Goal: Task Accomplishment & Management: Complete application form

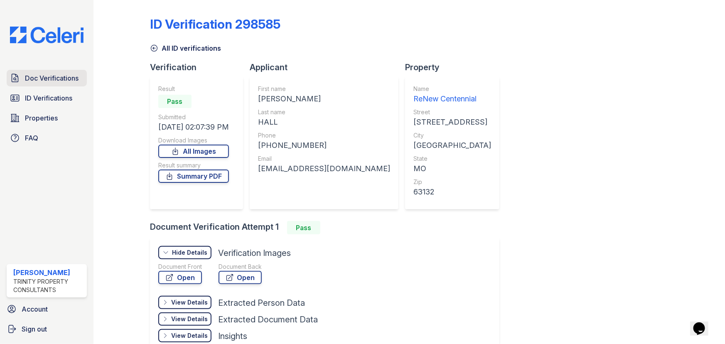
click at [56, 77] on span "Doc Verifications" at bounding box center [52, 78] width 54 height 10
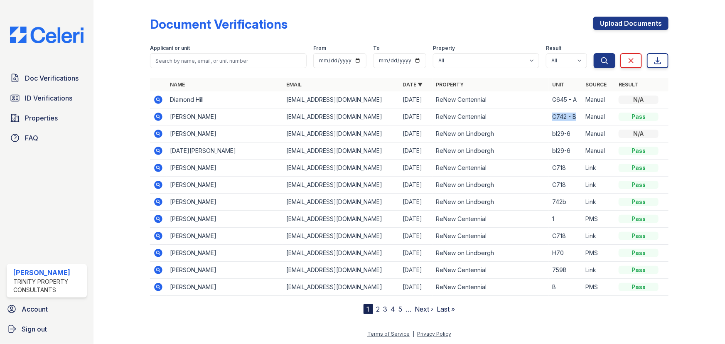
drag, startPoint x: 577, startPoint y: 116, endPoint x: 551, endPoint y: 119, distance: 25.9
click at [551, 119] on td "C742 - B" at bounding box center [565, 116] width 33 height 17
copy td "C742 - B"
click at [629, 24] on link "Upload Documents" at bounding box center [630, 23] width 75 height 13
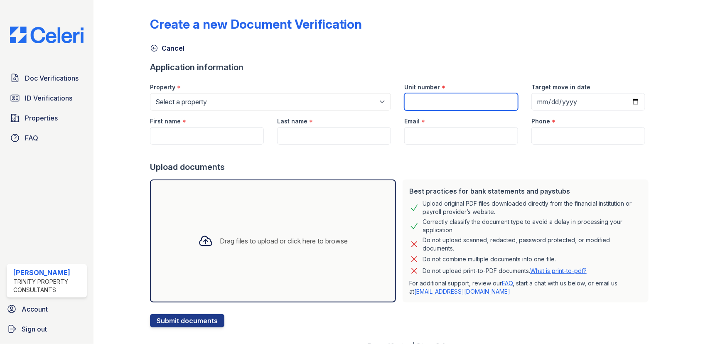
click at [443, 98] on input "Unit number" at bounding box center [461, 101] width 114 height 17
paste input "C742 - B"
type input "C742 - B"
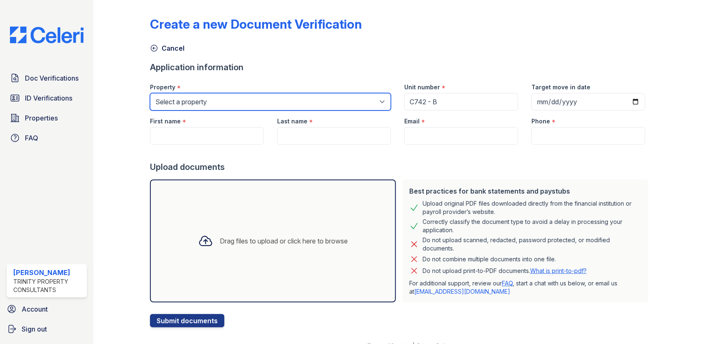
click at [207, 103] on select "Select a property ReNew Centennial ReNew on Lindbergh" at bounding box center [270, 101] width 241 height 17
select select "54"
click at [150, 93] on select "Select a property ReNew Centennial ReNew on Lindbergh" at bounding box center [270, 101] width 241 height 17
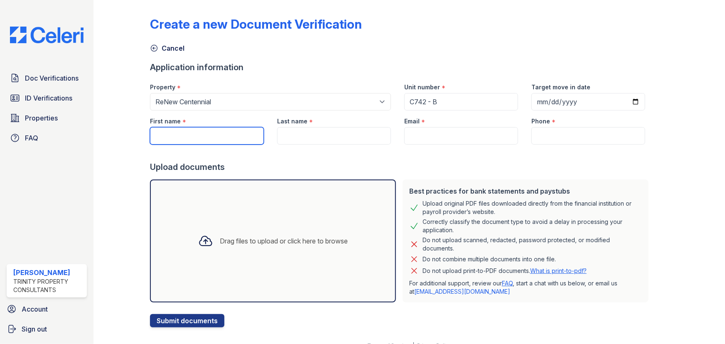
click at [210, 135] on input "First name" at bounding box center [207, 135] width 114 height 17
drag, startPoint x: 210, startPoint y: 136, endPoint x: 205, endPoint y: 137, distance: 5.1
click at [207, 138] on input "Javn" at bounding box center [207, 135] width 114 height 17
type input "Javon"
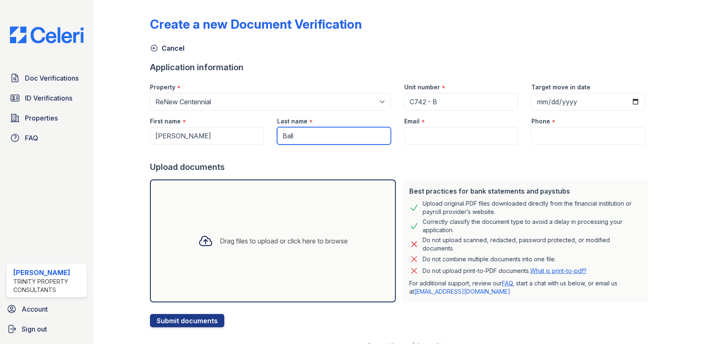
type input "Ball"
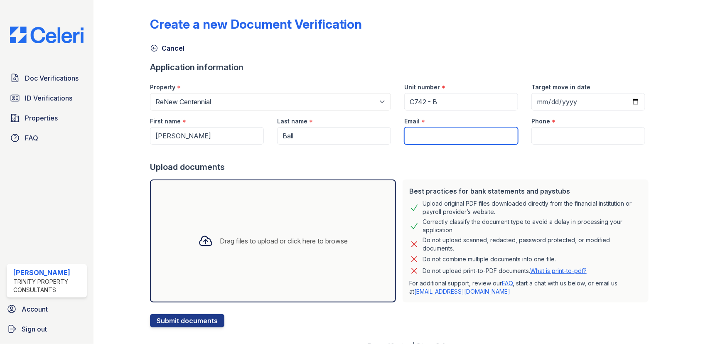
click at [430, 139] on input "Email" at bounding box center [461, 135] width 114 height 17
paste input "[EMAIL_ADDRESS][DOMAIN_NAME]"
type input "[EMAIL_ADDRESS][DOMAIN_NAME]"
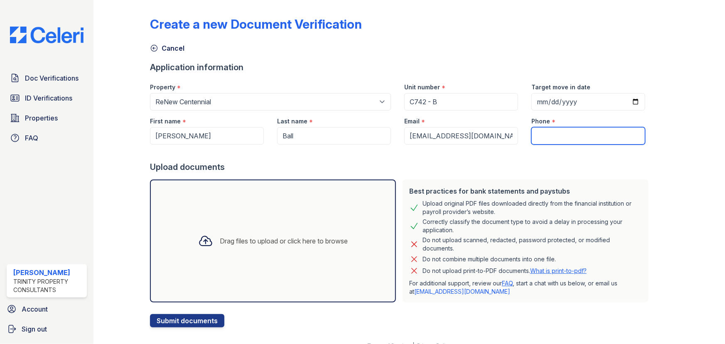
click at [534, 135] on input "Phone" at bounding box center [588, 135] width 114 height 17
paste input "(314) 302-9840"
type input "(314) 302-9840"
click at [273, 228] on div "Drag files to upload or click here to browse" at bounding box center [272, 241] width 163 height 28
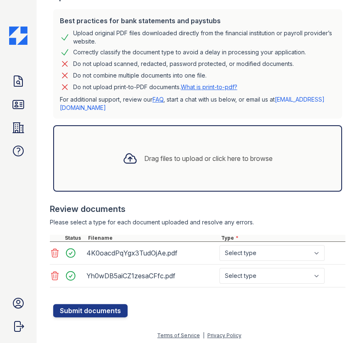
scroll to position [206, 0]
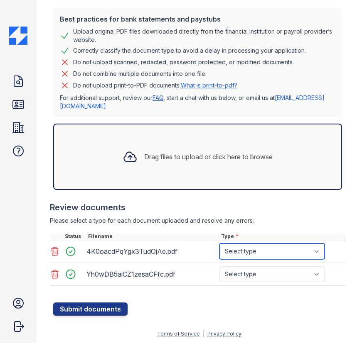
click at [277, 257] on select "Select type Paystub Bank Statement Offer Letter Tax Documents Benefit Award Let…" at bounding box center [271, 252] width 105 height 16
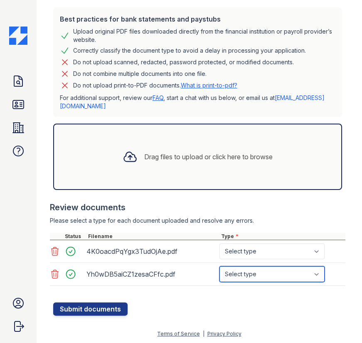
click at [271, 274] on select "Select type Paystub Bank Statement Offer Letter Tax Documents Benefit Award Let…" at bounding box center [271, 275] width 105 height 16
click at [255, 281] on select "Select type Paystub Bank Statement Offer Letter Tax Documents Benefit Award Let…" at bounding box center [271, 275] width 105 height 16
select select "bank_statement"
click at [219, 267] on select "Select type Paystub Bank Statement Offer Letter Tax Documents Benefit Award Let…" at bounding box center [271, 275] width 105 height 16
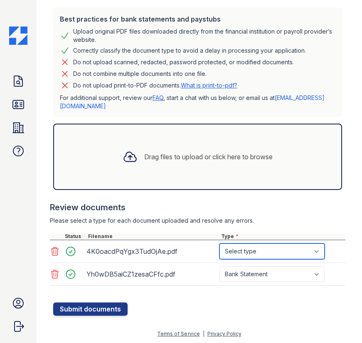
click at [271, 255] on select "Select type Paystub Bank Statement Offer Letter Tax Documents Benefit Award Let…" at bounding box center [271, 252] width 105 height 16
select select "bank_statement"
click at [219, 244] on select "Select type Paystub Bank Statement Offer Letter Tax Documents Benefit Award Let…" at bounding box center [271, 252] width 105 height 16
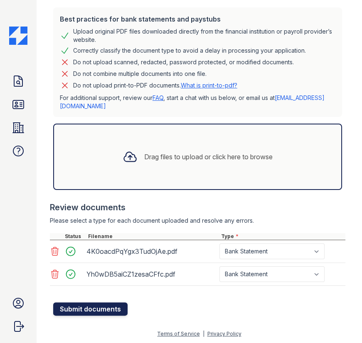
click at [104, 307] on button "Submit documents" at bounding box center [90, 309] width 74 height 13
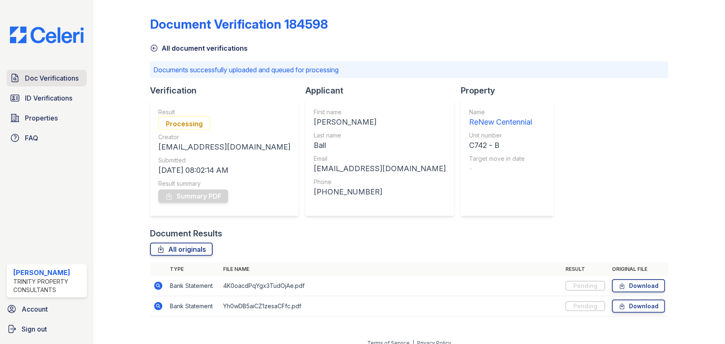
click at [42, 71] on link "Doc Verifications" at bounding box center [47, 78] width 80 height 17
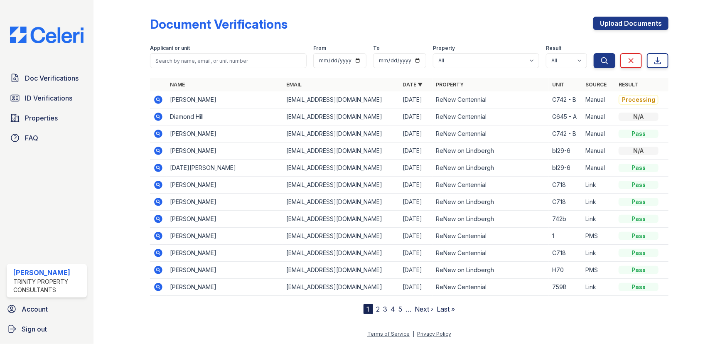
click at [159, 100] on icon at bounding box center [158, 100] width 8 height 8
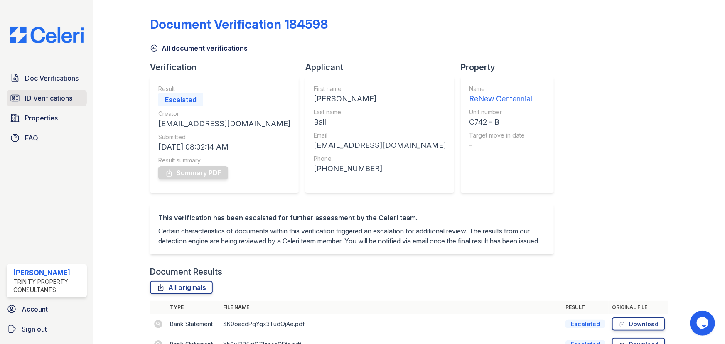
click at [54, 95] on span "ID Verifications" at bounding box center [48, 98] width 47 height 10
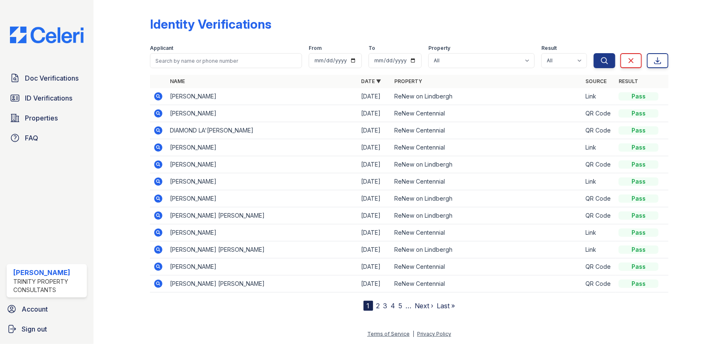
click at [54, 80] on span "Doc Verifications" at bounding box center [52, 78] width 54 height 10
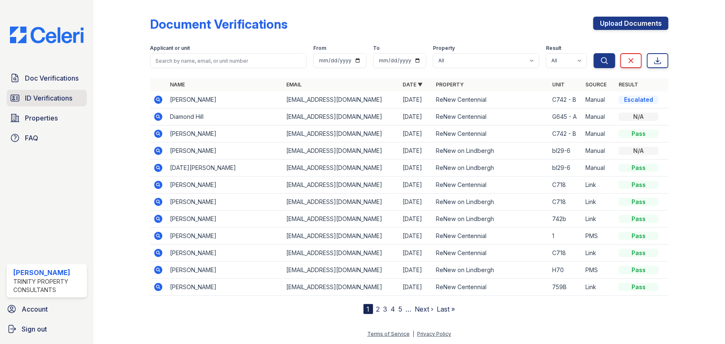
click at [46, 100] on span "ID Verifications" at bounding box center [48, 98] width 47 height 10
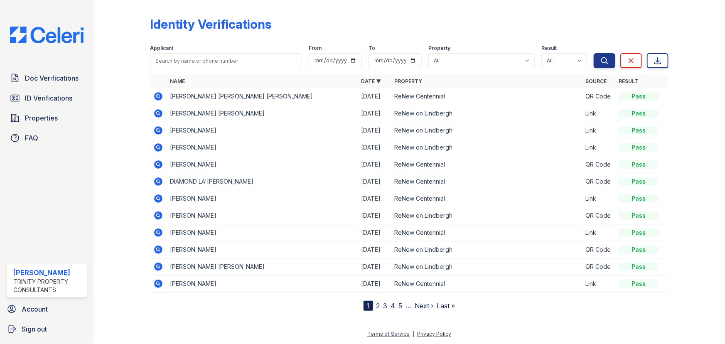
click at [46, 96] on span "ID Verifications" at bounding box center [48, 98] width 47 height 10
click at [69, 83] on link "Doc Verifications" at bounding box center [47, 78] width 80 height 17
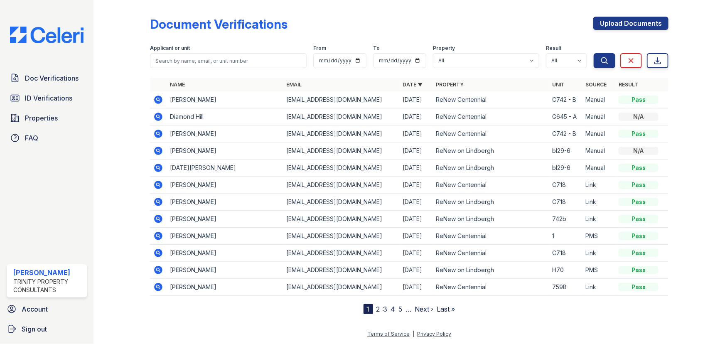
click at [162, 98] on icon at bounding box center [158, 100] width 8 height 8
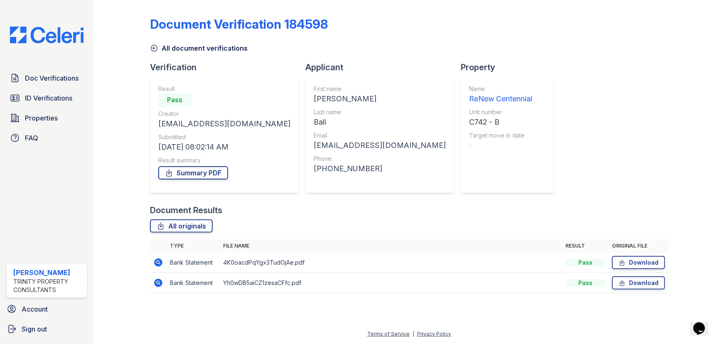
click at [154, 262] on icon at bounding box center [158, 262] width 8 height 8
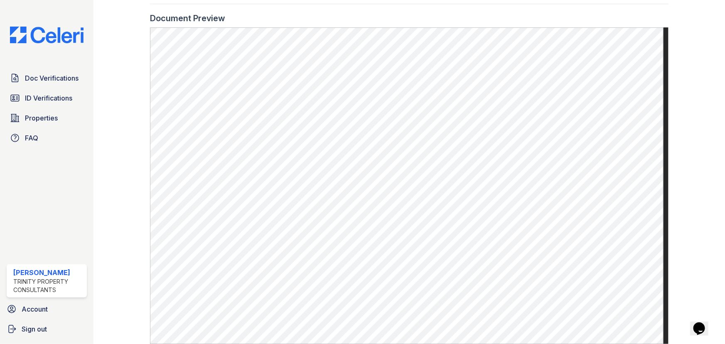
scroll to position [415, 0]
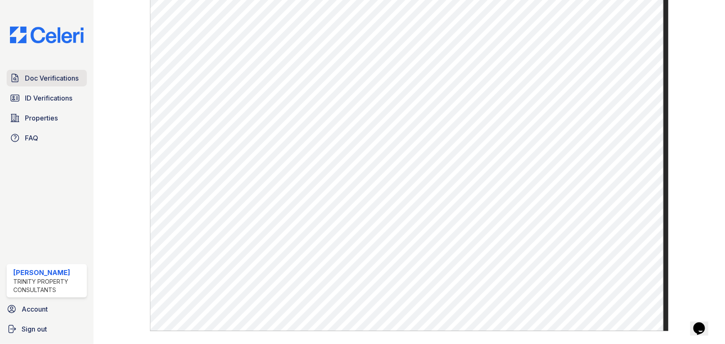
click at [50, 81] on span "Doc Verifications" at bounding box center [52, 78] width 54 height 10
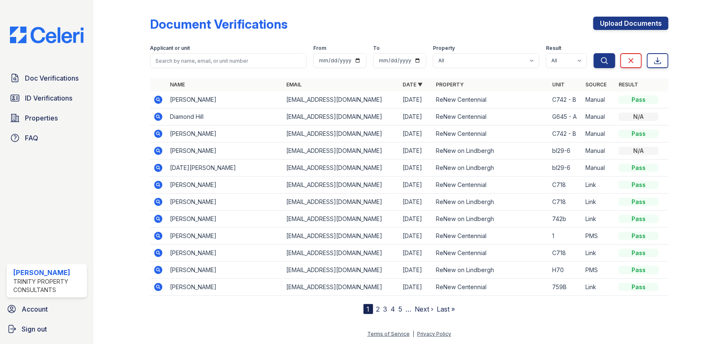
click at [159, 99] on icon at bounding box center [158, 100] width 8 height 8
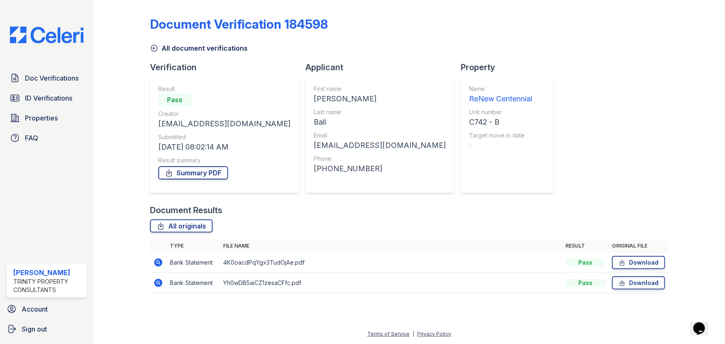
click at [156, 282] on icon at bounding box center [158, 283] width 10 height 10
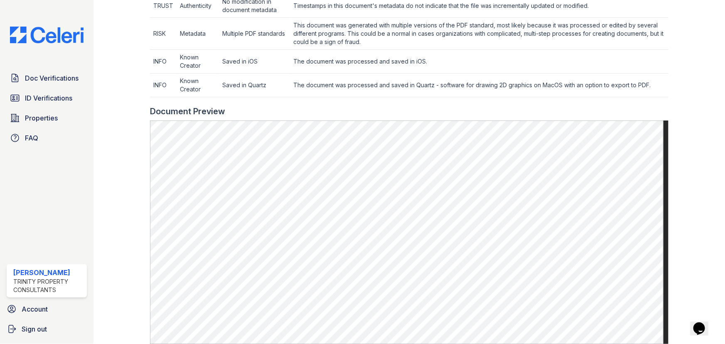
scroll to position [289, 0]
